Goal: Task Accomplishment & Management: Manage account settings

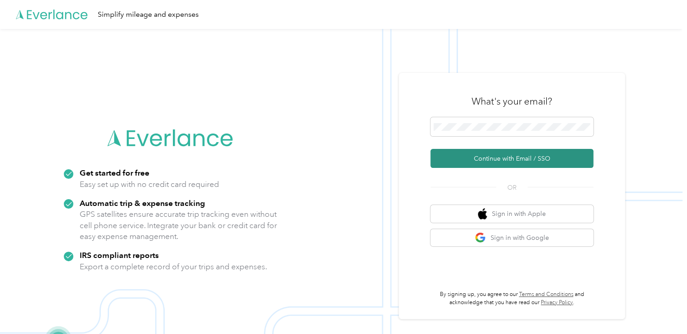
click at [487, 158] on button "Continue with Email / SSO" at bounding box center [511, 158] width 163 height 19
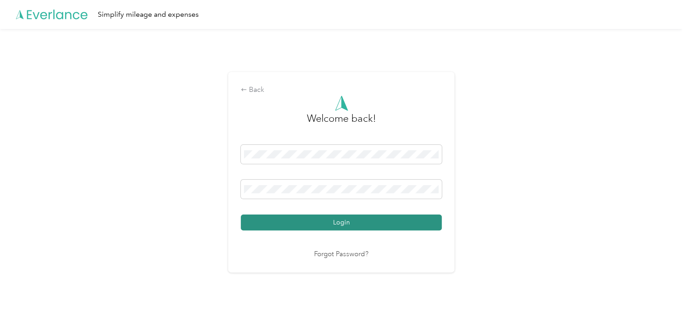
click at [347, 222] on button "Login" at bounding box center [341, 222] width 201 height 16
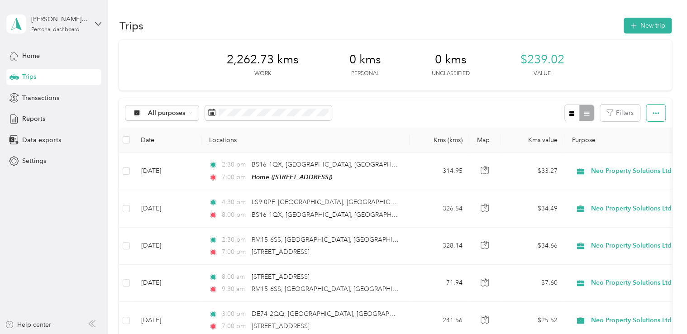
click at [654, 113] on icon "button" at bounding box center [655, 113] width 6 height 6
click at [640, 148] on span "Export" at bounding box center [640, 146] width 19 height 8
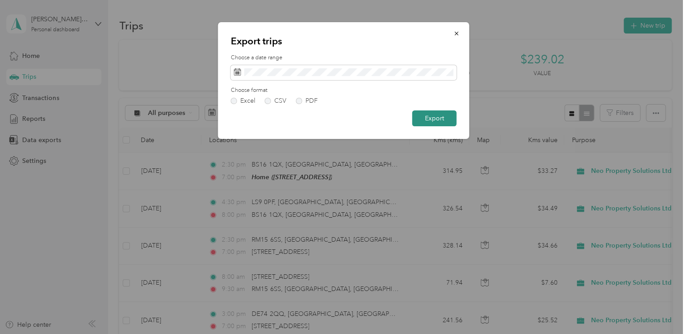
click at [436, 120] on button "Export" at bounding box center [434, 118] width 44 height 16
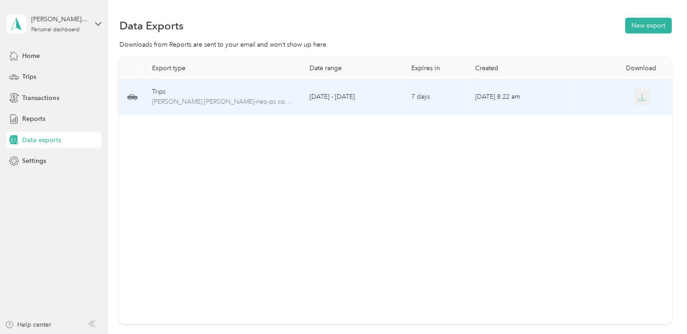
click at [641, 96] on icon "button" at bounding box center [642, 96] width 3 height 5
